Goal: Task Accomplishment & Management: Manage account settings

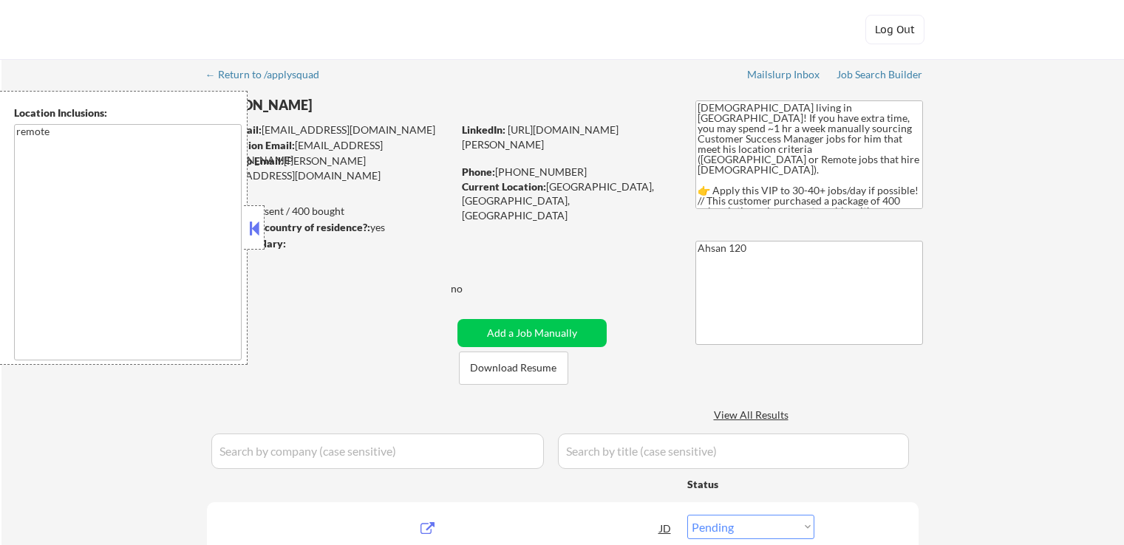
select select ""pending""
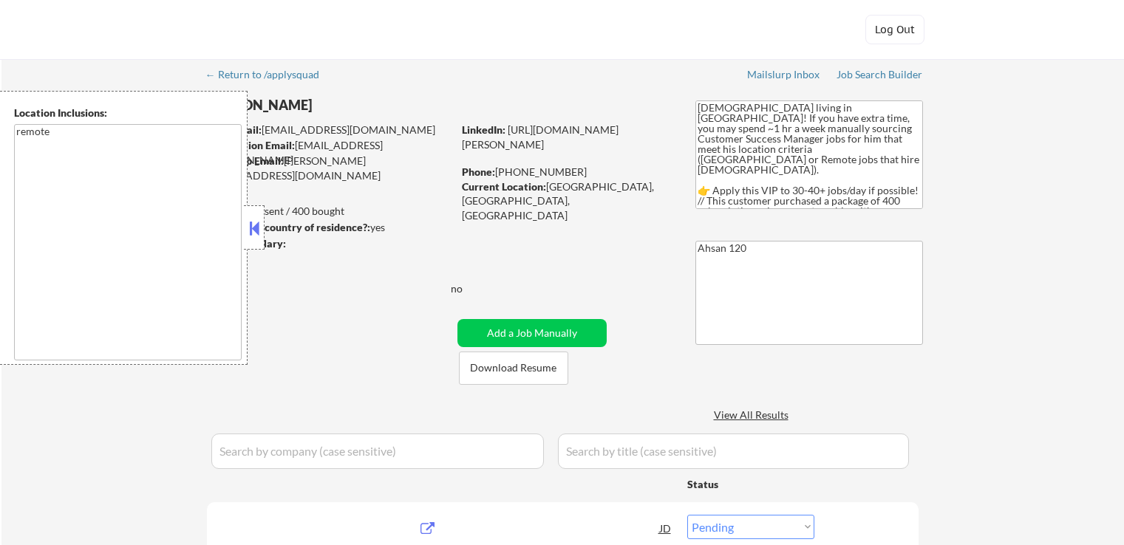
select select ""pending""
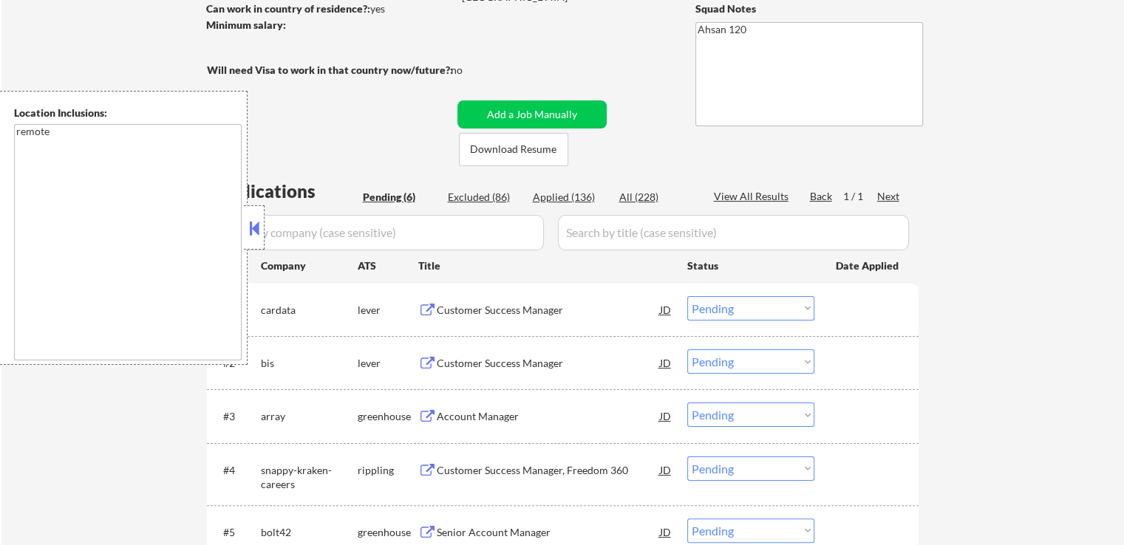
scroll to position [222, 0]
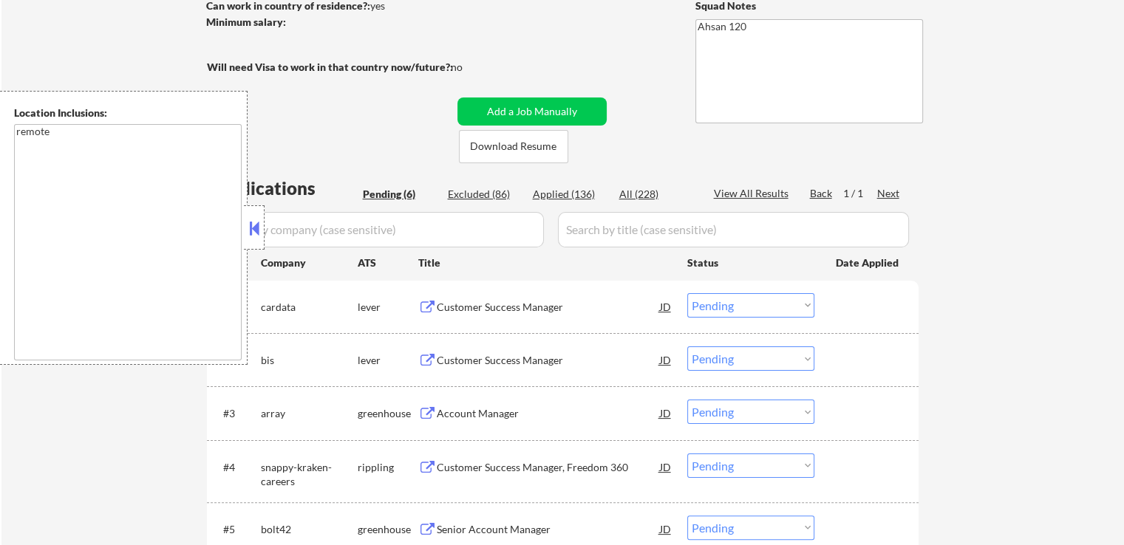
click at [498, 305] on div "Customer Success Manager" at bounding box center [548, 307] width 223 height 15
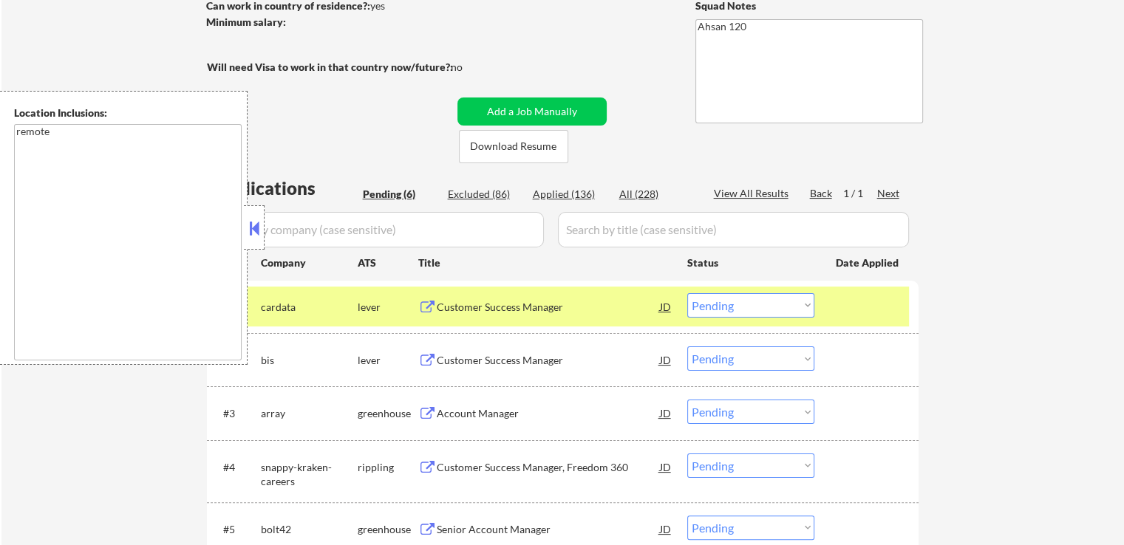
click at [485, 354] on div "Customer Success Manager" at bounding box center [548, 360] width 223 height 15
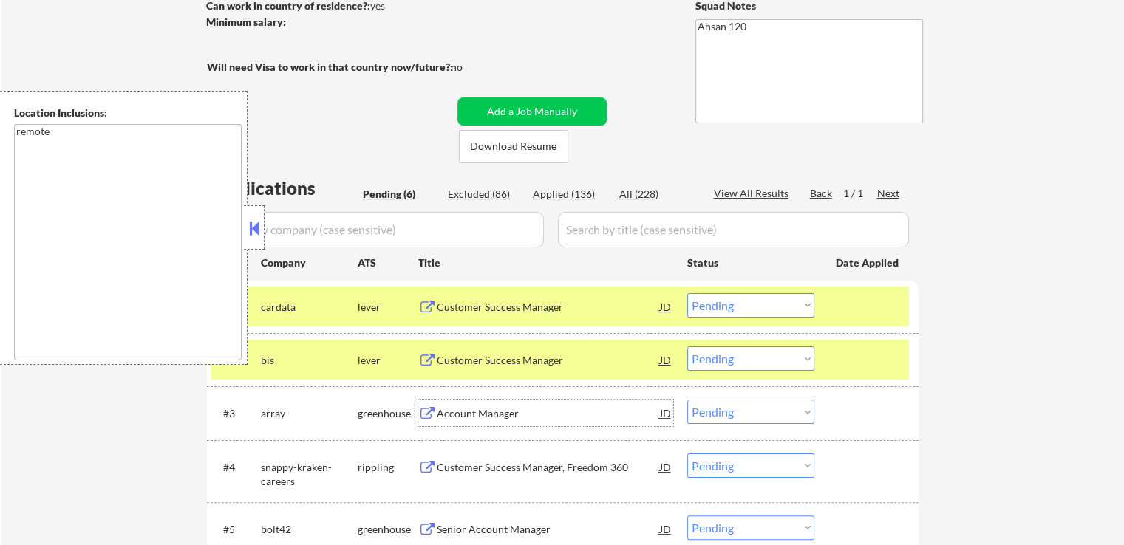
click at [470, 415] on div "Account Manager" at bounding box center [548, 413] width 223 height 15
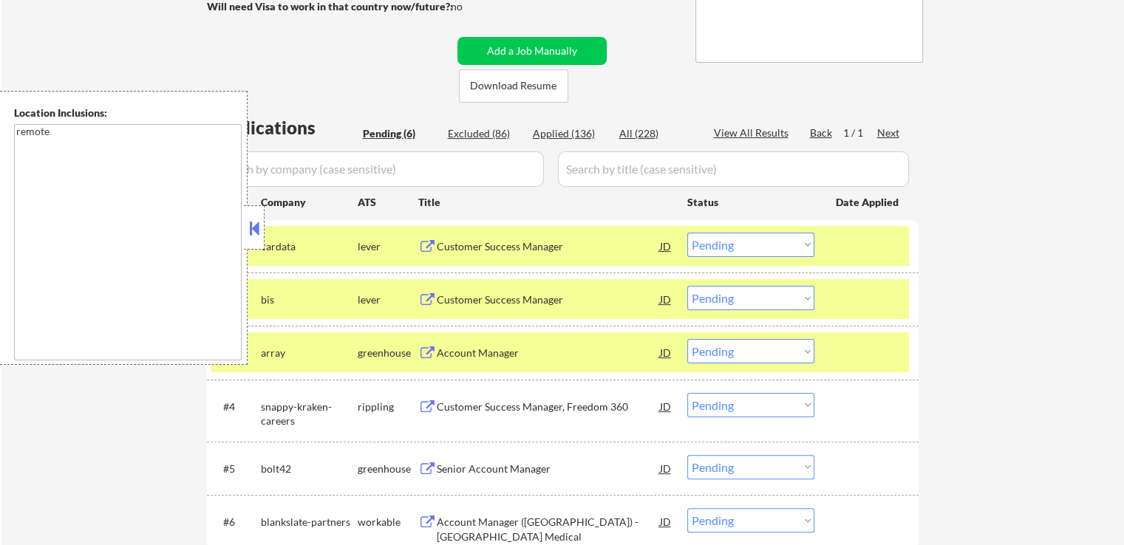
scroll to position [369, 0]
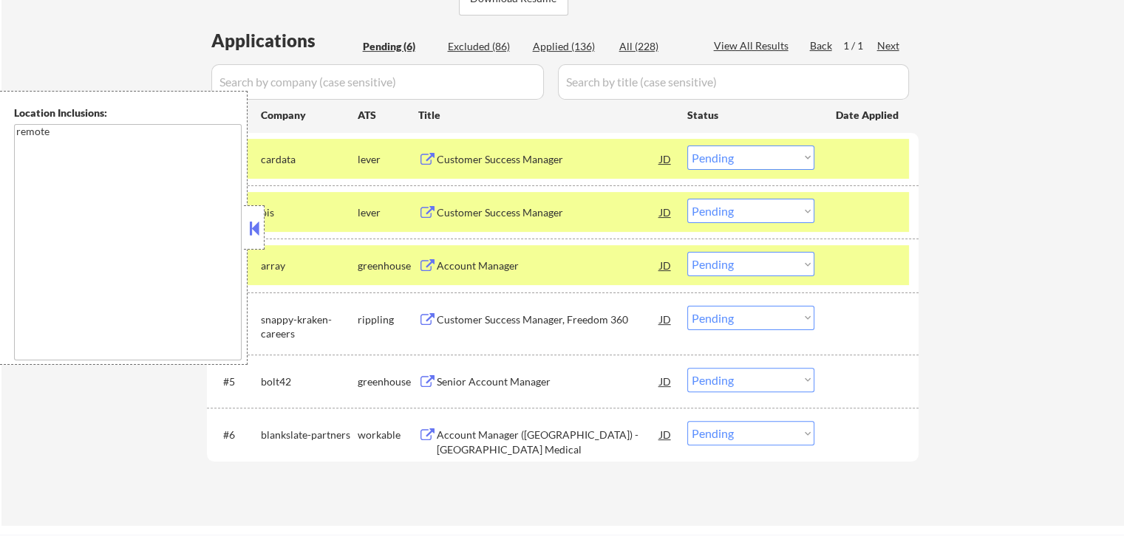
click at [470, 321] on div "Customer Success Manager, Freedom 360" at bounding box center [548, 319] width 223 height 15
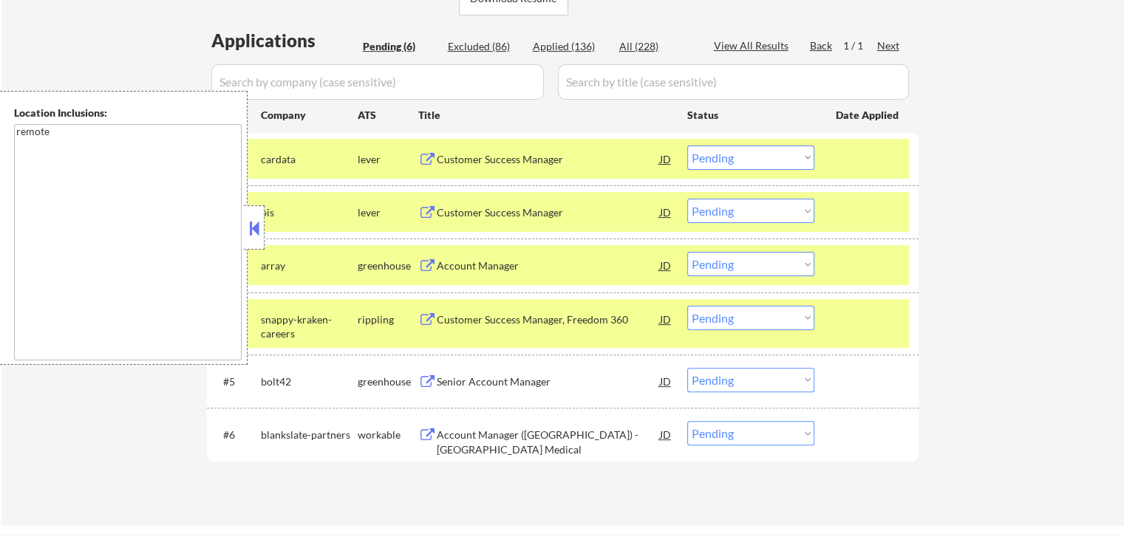
click at [457, 388] on div "Senior Account Manager" at bounding box center [548, 382] width 223 height 15
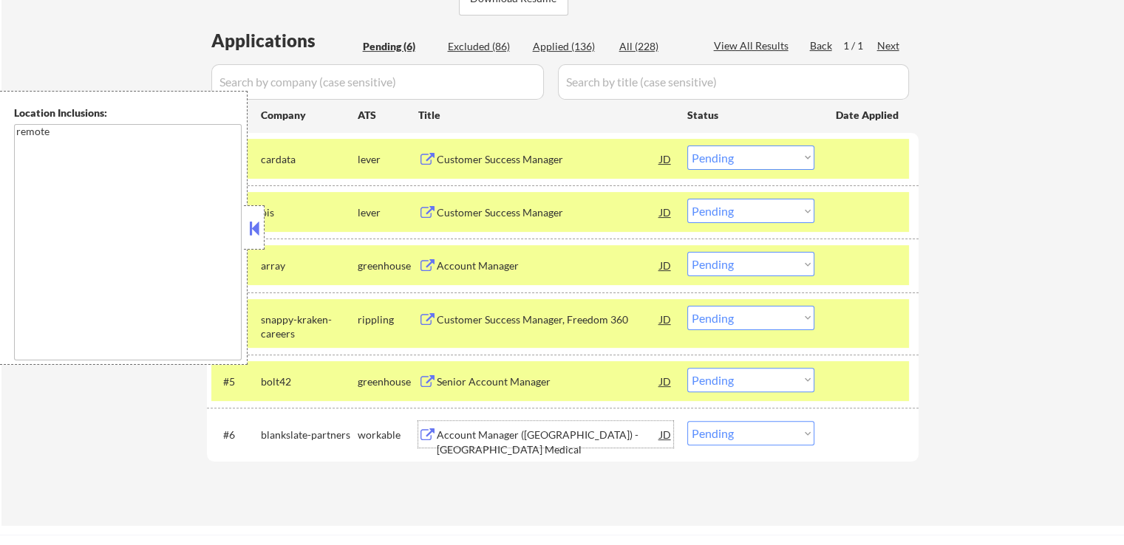
click at [458, 436] on div "Account Manager ([GEOGRAPHIC_DATA]) - [GEOGRAPHIC_DATA] Medical" at bounding box center [548, 442] width 223 height 29
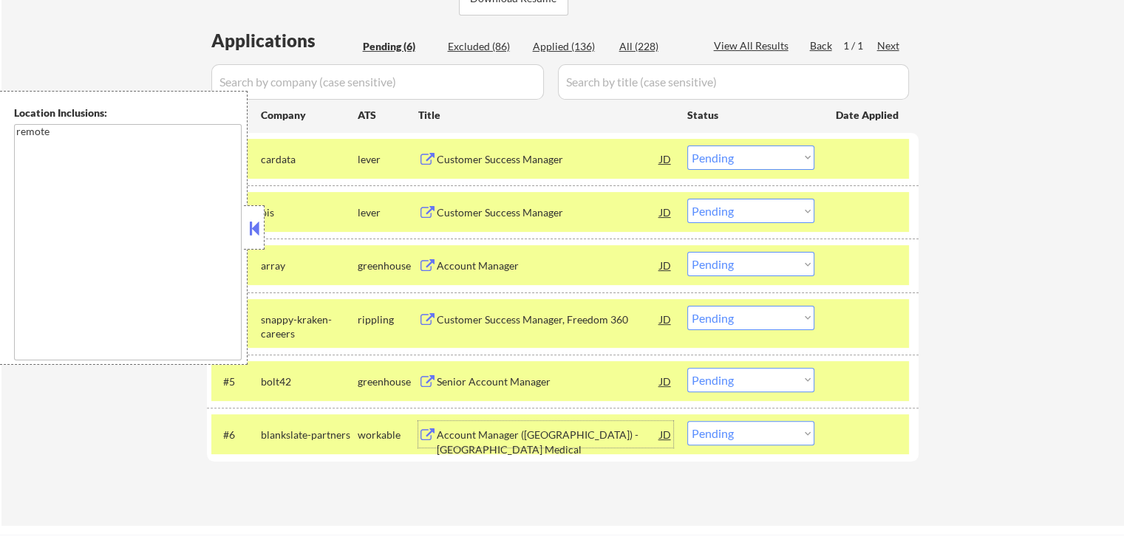
click at [732, 164] on select "Choose an option... Pending Applied Excluded (Questions) Excluded (Expired) Exc…" at bounding box center [750, 158] width 127 height 24
click at [687, 146] on select "Choose an option... Pending Applied Excluded (Questions) Excluded (Expired) Exc…" at bounding box center [750, 158] width 127 height 24
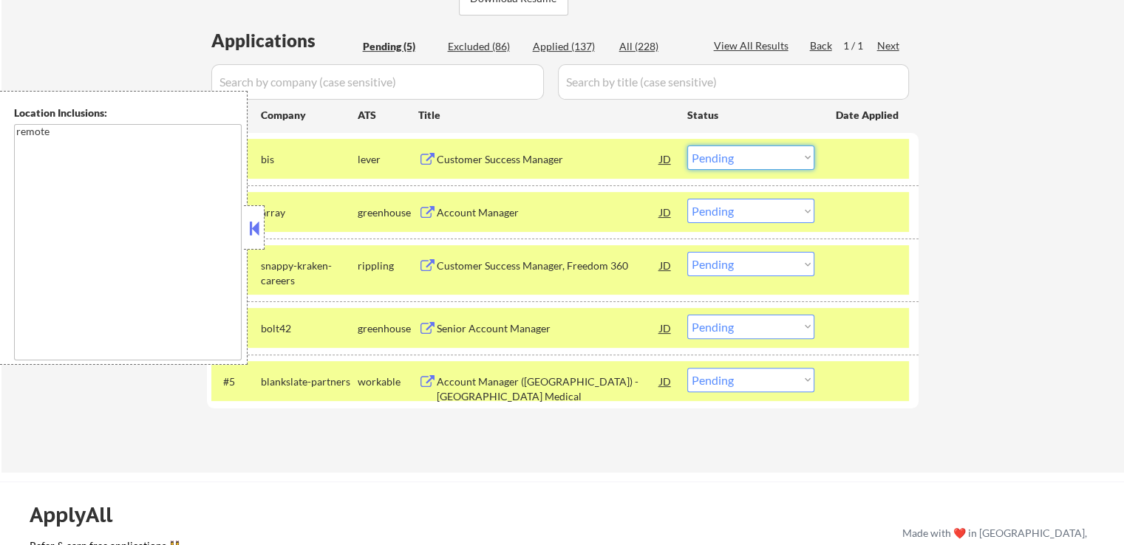
click at [736, 163] on select "Choose an option... Pending Applied Excluded (Questions) Excluded (Expired) Exc…" at bounding box center [750, 158] width 127 height 24
click at [687, 146] on select "Choose an option... Pending Applied Excluded (Questions) Excluded (Expired) Exc…" at bounding box center [750, 158] width 127 height 24
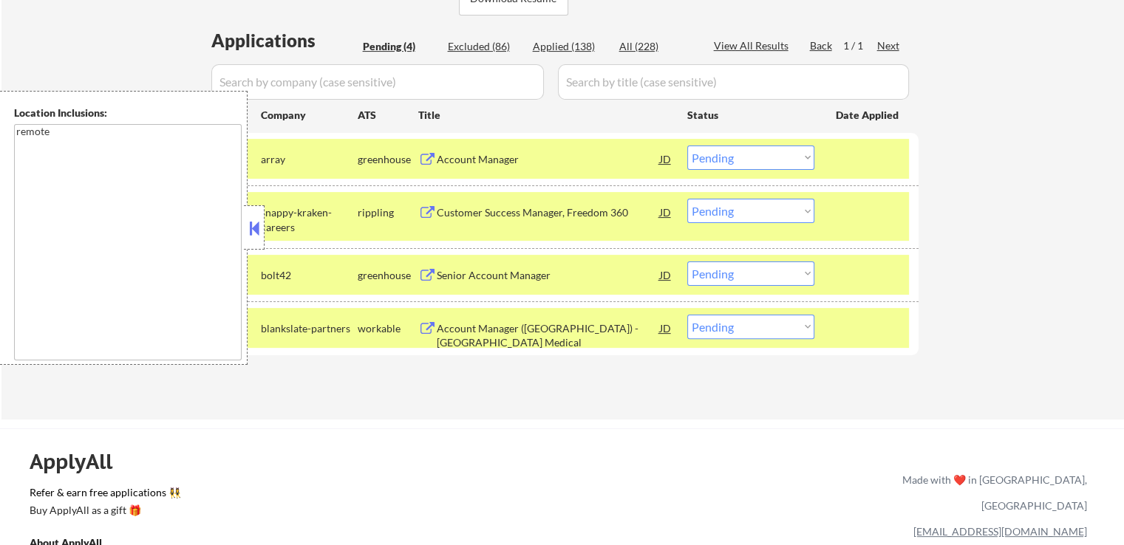
click at [748, 163] on select "Choose an option... Pending Applied Excluded (Questions) Excluded (Expired) Exc…" at bounding box center [750, 158] width 127 height 24
click at [687, 146] on select "Choose an option... Pending Applied Excluded (Questions) Excluded (Expired) Exc…" at bounding box center [750, 158] width 127 height 24
select select ""pending""
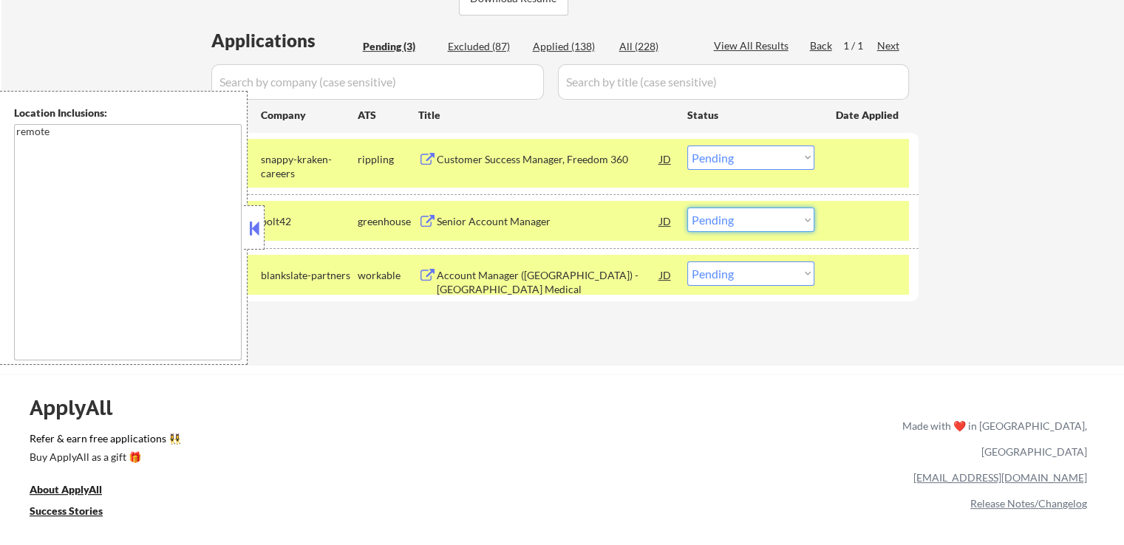
click at [726, 221] on select "Choose an option... Pending Applied Excluded (Questions) Excluded (Expired) Exc…" at bounding box center [750, 220] width 127 height 24
click at [687, 208] on select "Choose an option... Pending Applied Excluded (Questions) Excluded (Expired) Exc…" at bounding box center [750, 220] width 127 height 24
select select ""pending""
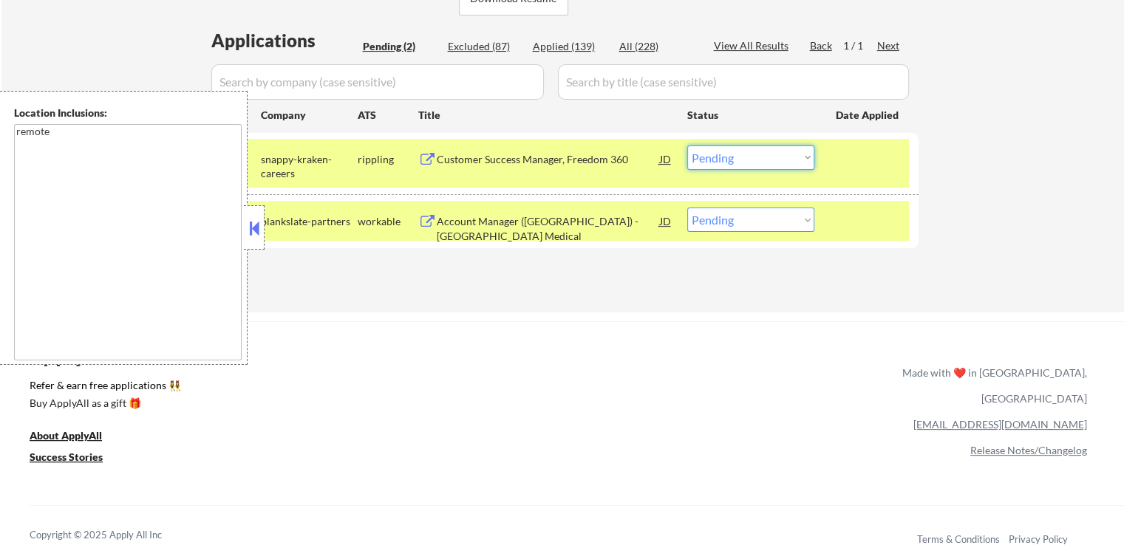
drag, startPoint x: 739, startPoint y: 157, endPoint x: 742, endPoint y: 169, distance: 12.9
click at [739, 157] on select "Choose an option... Pending Applied Excluded (Questions) Excluded (Expired) Exc…" at bounding box center [750, 158] width 127 height 24
click at [687, 146] on select "Choose an option... Pending Applied Excluded (Questions) Excluded (Expired) Exc…" at bounding box center [750, 158] width 127 height 24
select select ""pending""
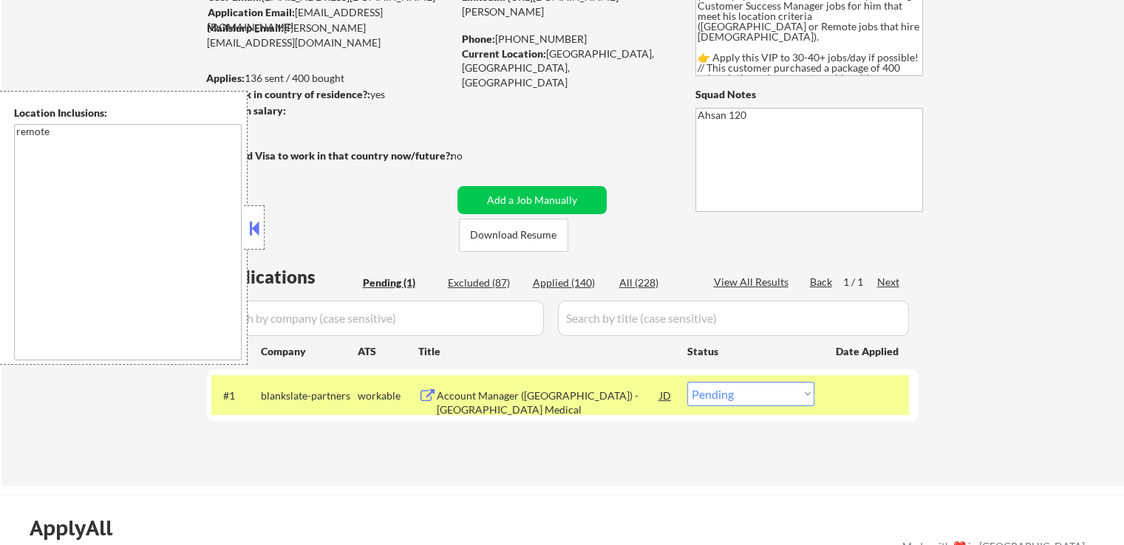
scroll to position [148, 0]
